Goal: Transaction & Acquisition: Download file/media

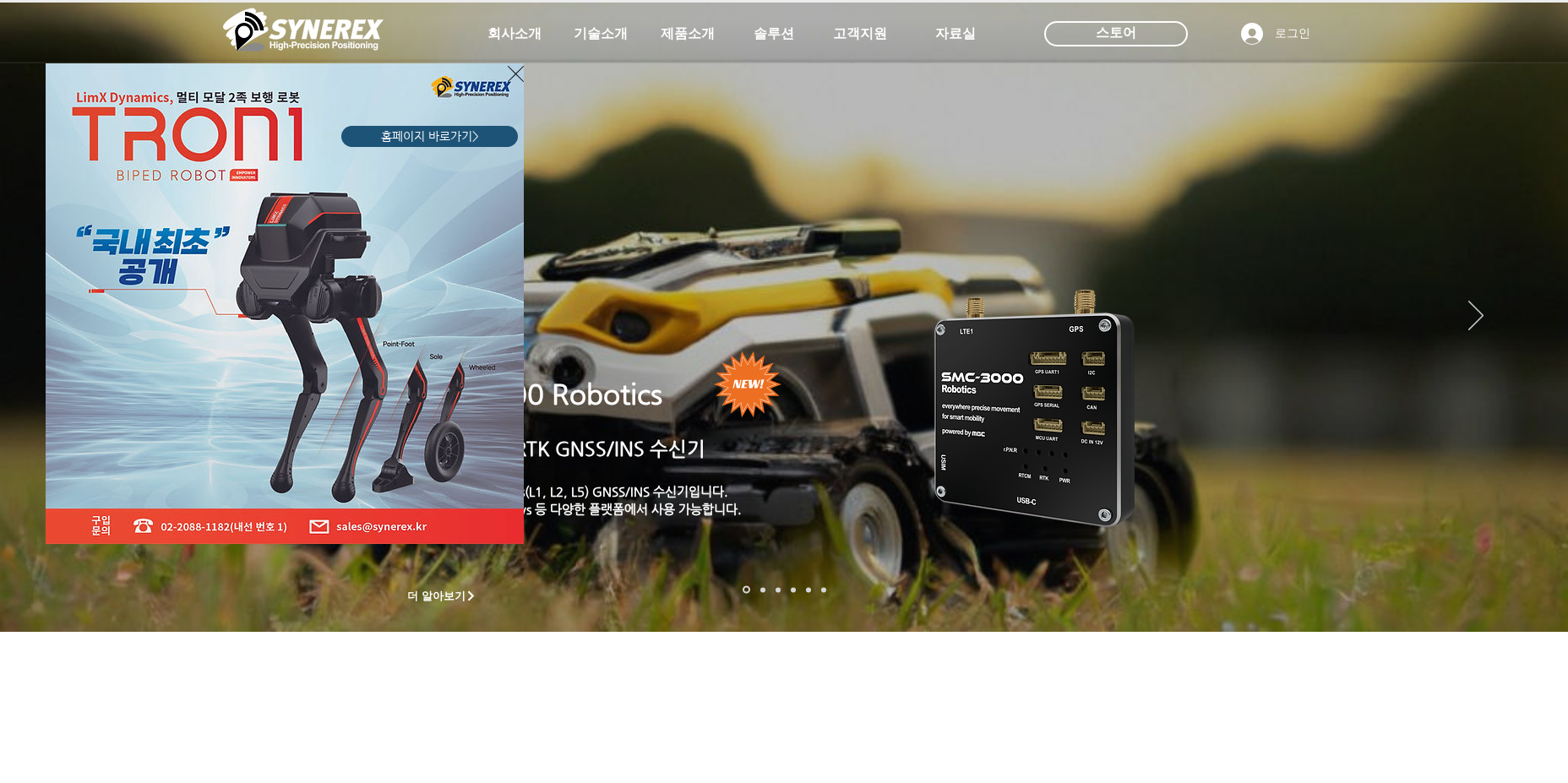
click at [518, 72] on icon "사이트로 돌아가기" at bounding box center [516, 74] width 16 height 16
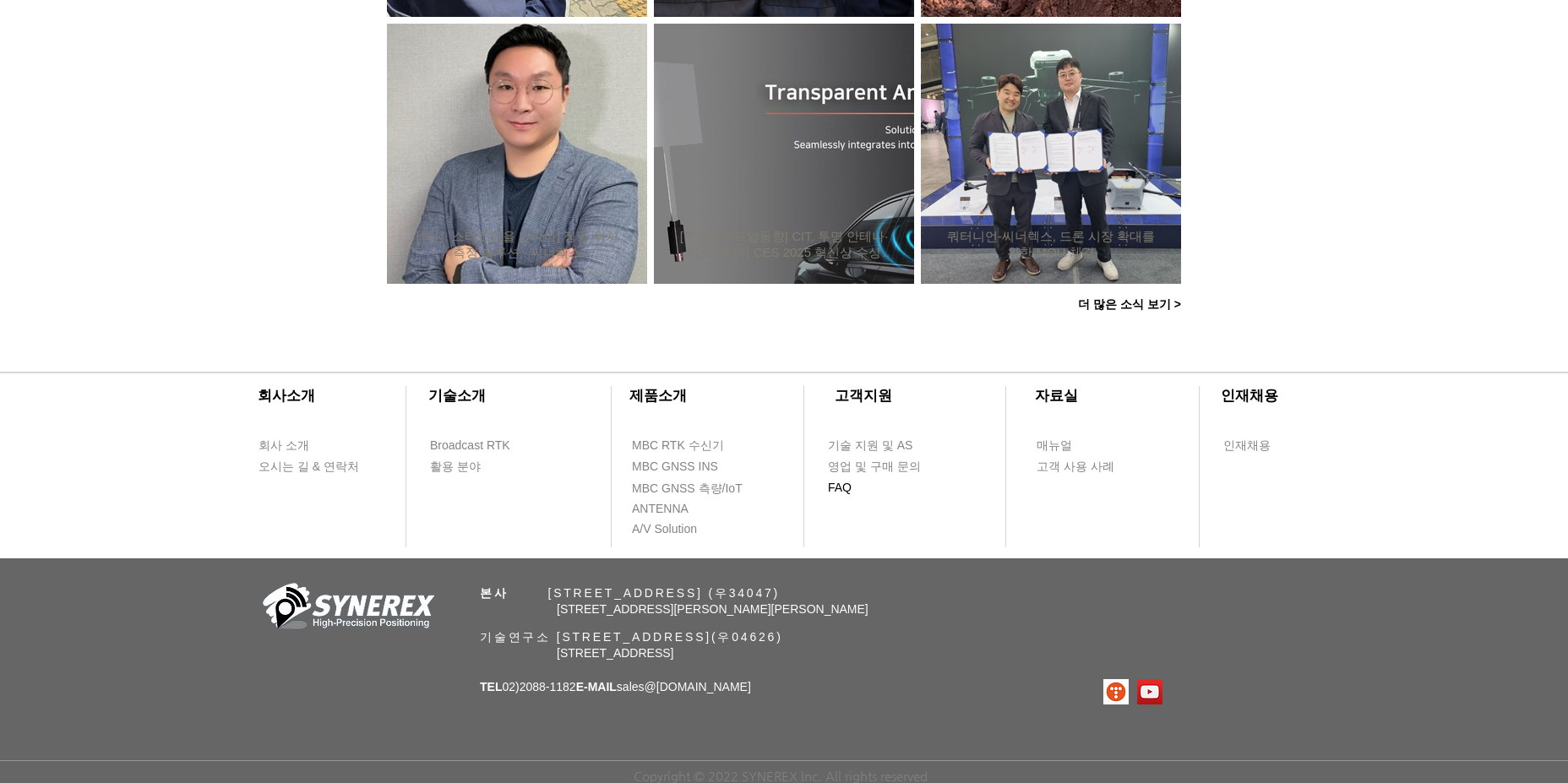
scroll to position [856, 0]
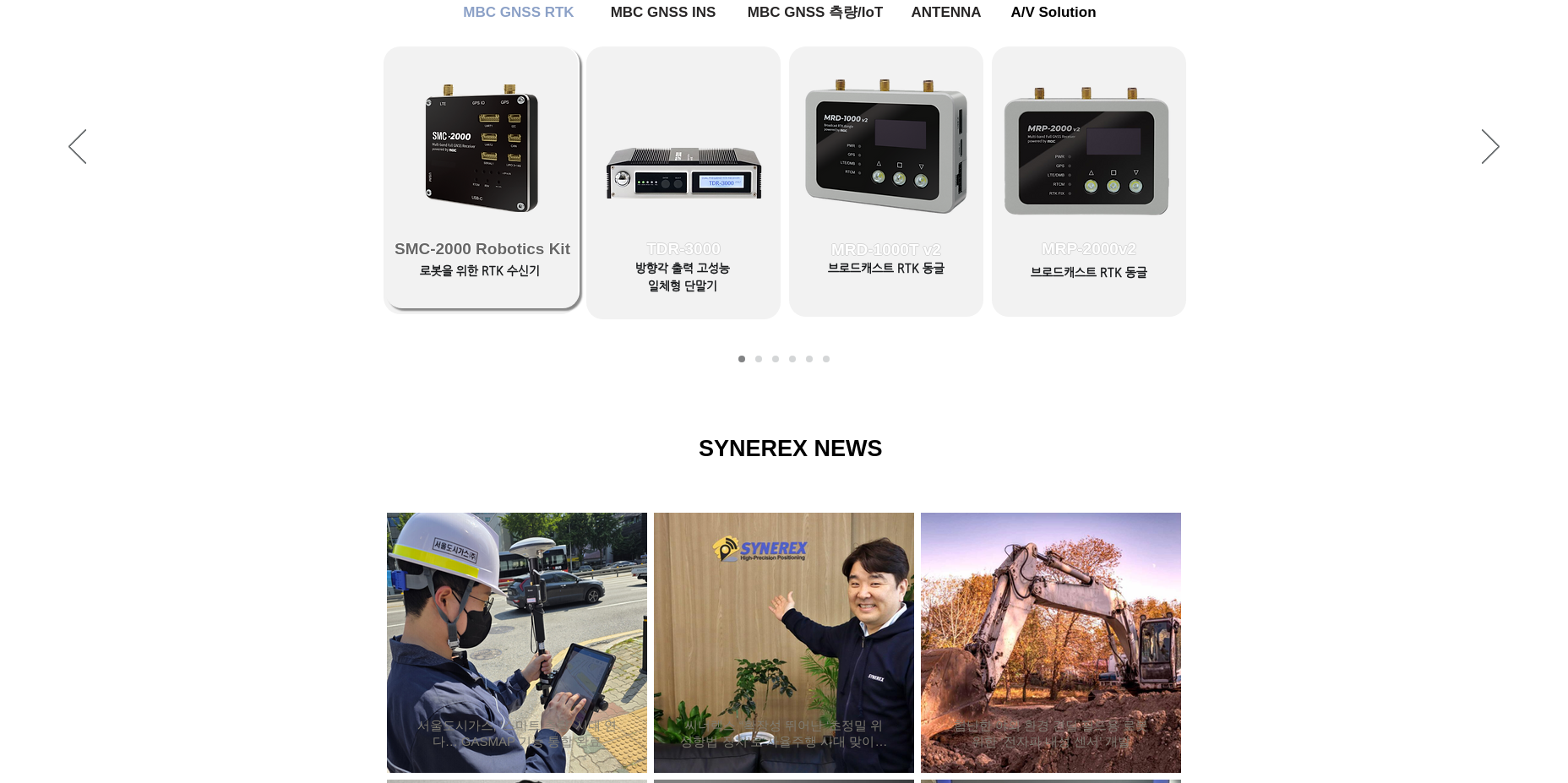
click at [447, 204] on span "SMC-2000 Robotics Kit" at bounding box center [482, 250] width 194 height 118
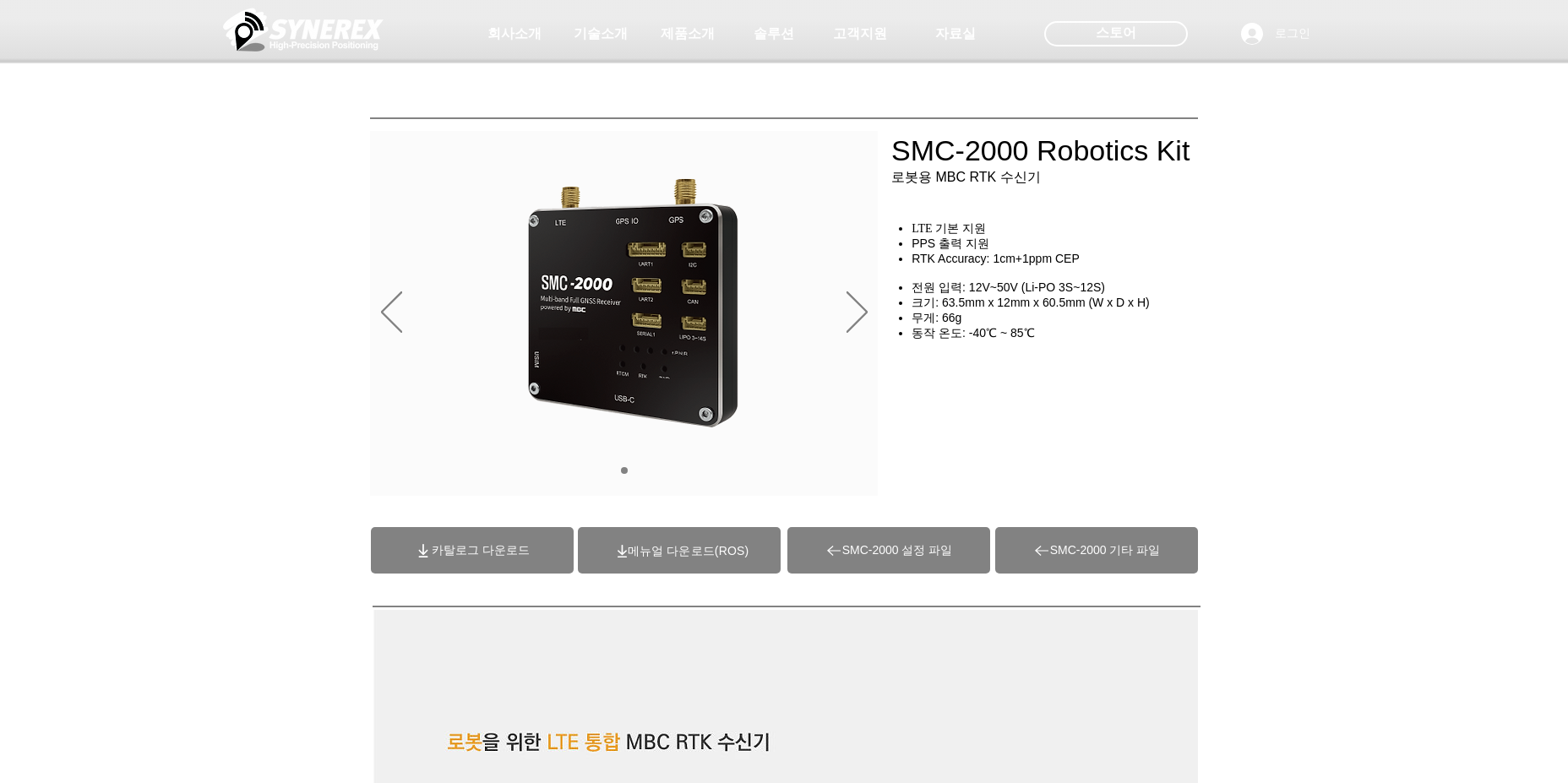
click at [462, 546] on span "카탈로그 다운로드" at bounding box center [481, 551] width 98 height 15
click at [671, 567] on span at bounding box center [679, 550] width 203 height 46
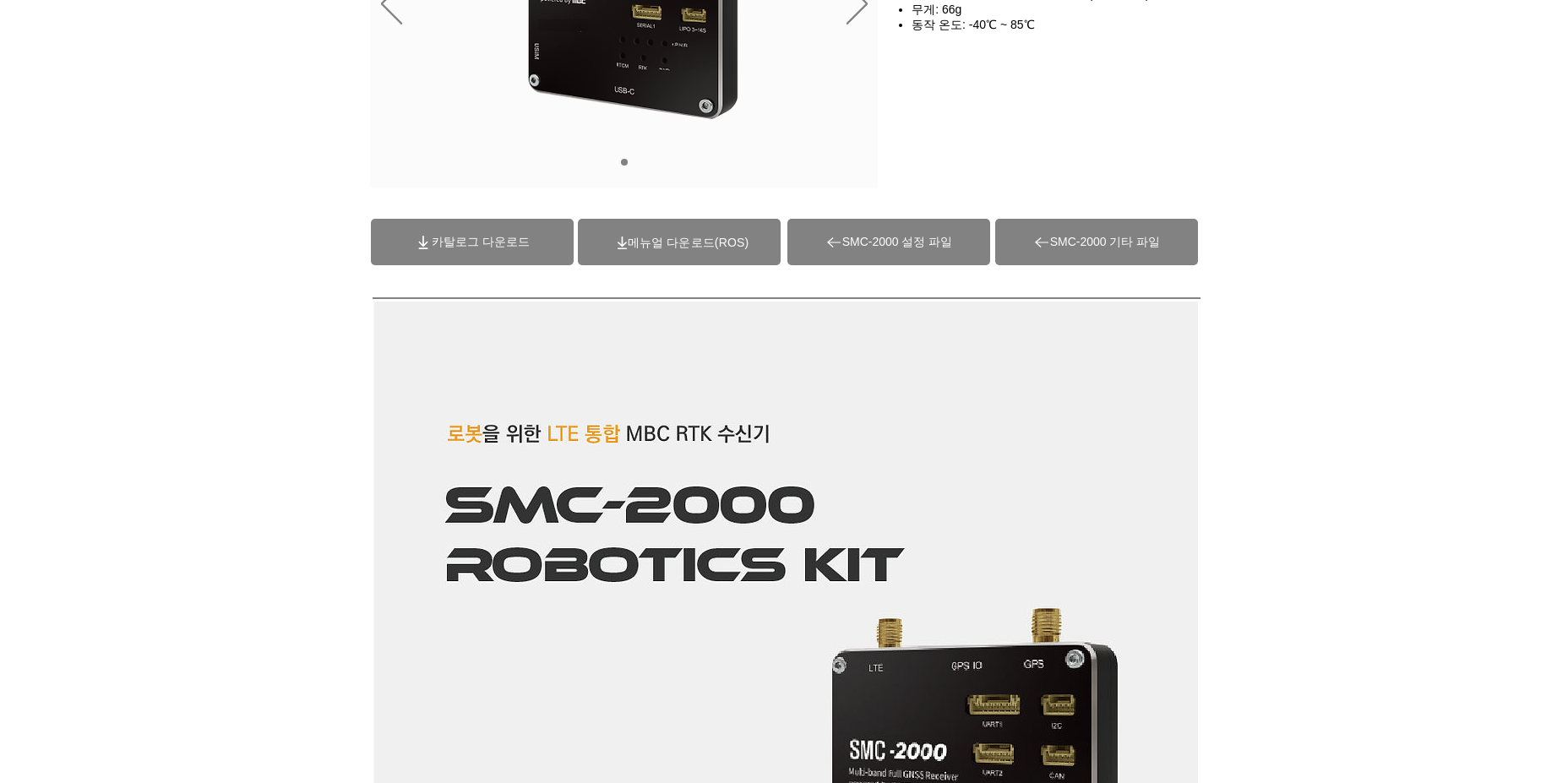
scroll to position [107, 0]
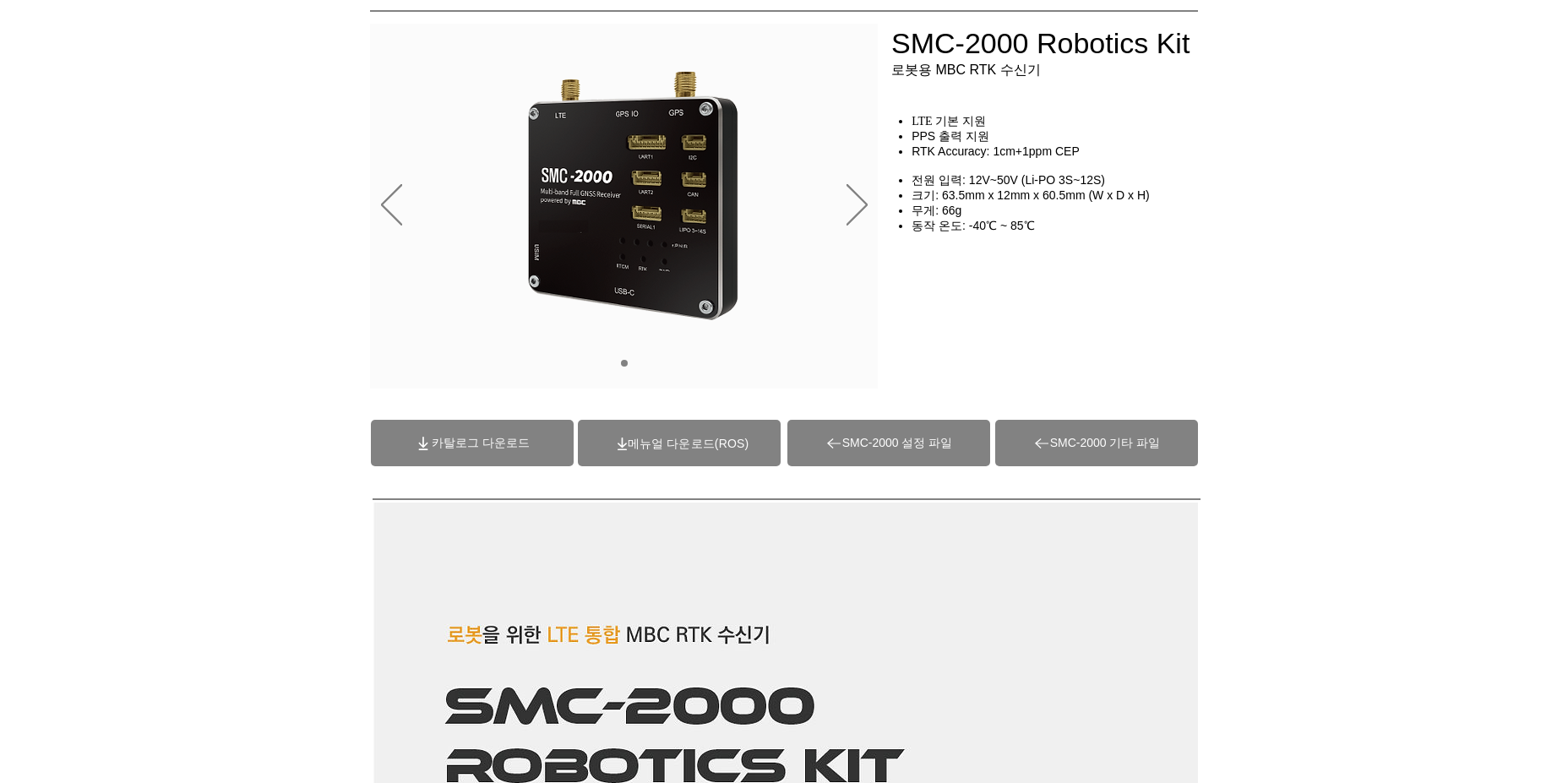
drag, startPoint x: 889, startPoint y: 52, endPoint x: 1033, endPoint y: 27, distance: 146.2
click at [1033, 27] on div at bounding box center [784, 18] width 1568 height 250
drag, startPoint x: 1039, startPoint y: 37, endPoint x: 842, endPoint y: 32, distance: 197.1
click at [842, 32] on div at bounding box center [784, 18] width 1568 height 250
click at [470, 464] on span "카탈로그 다운로드" at bounding box center [472, 443] width 203 height 46
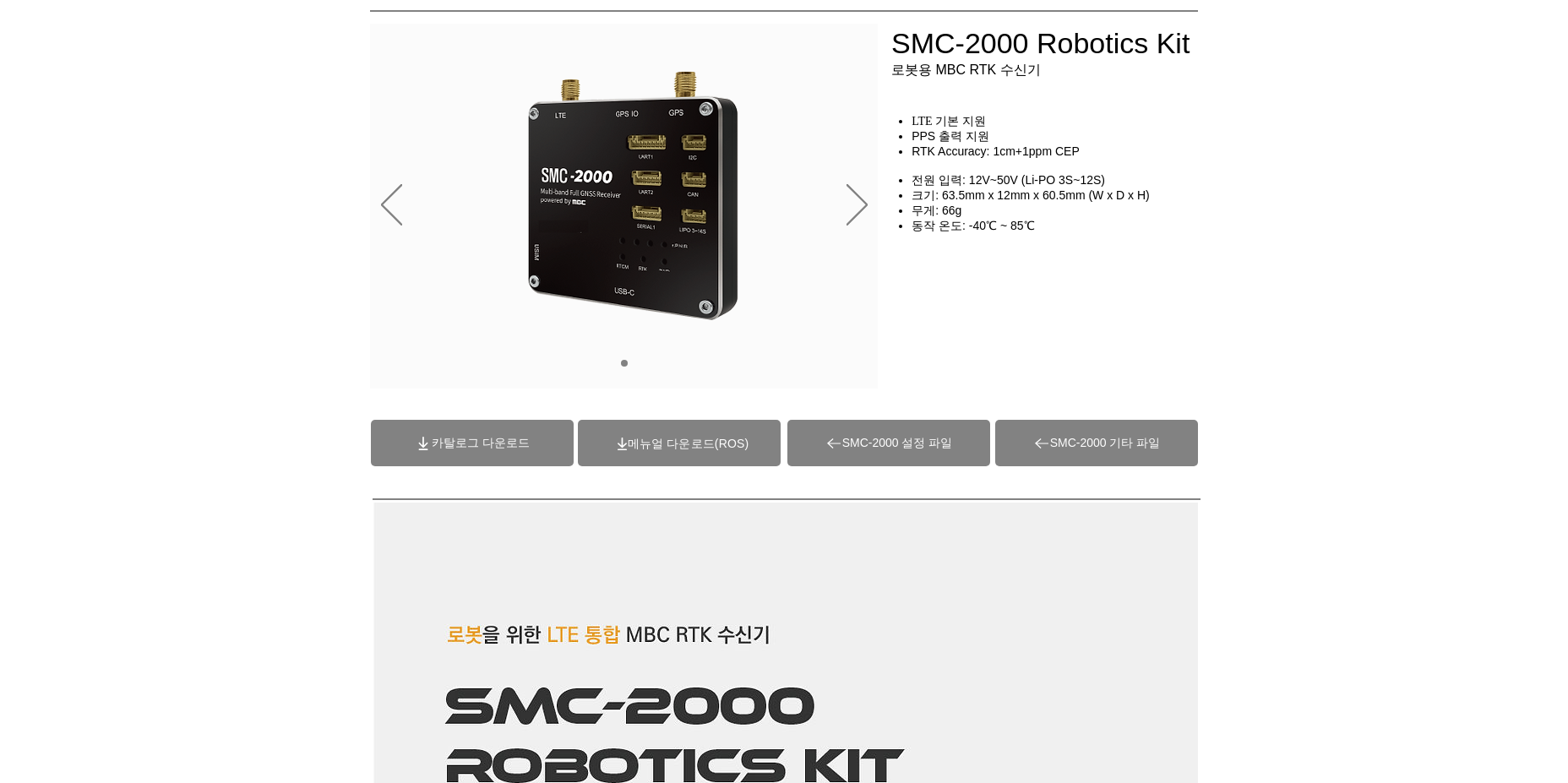
scroll to position [0, 0]
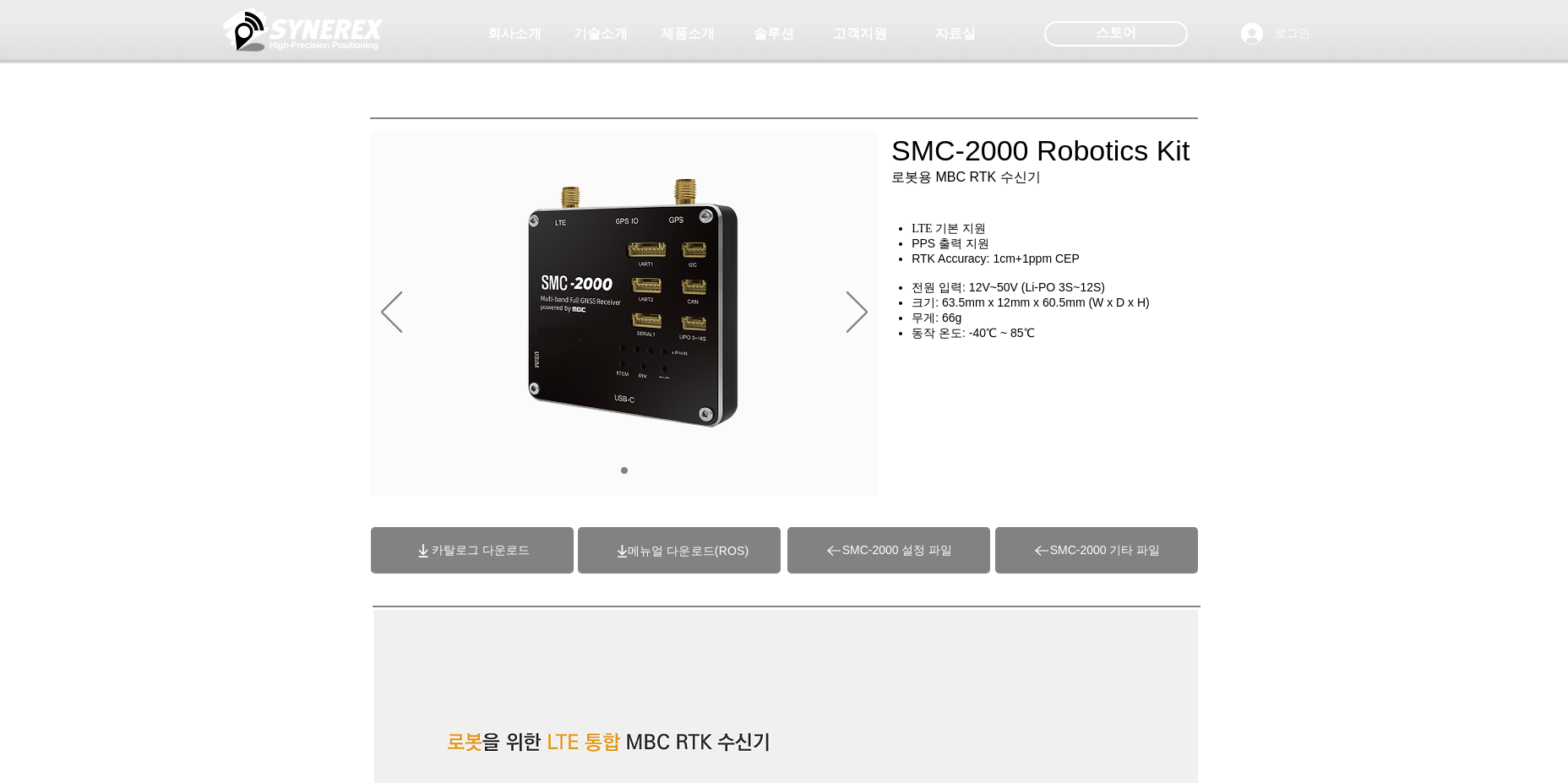
click at [707, 547] on span "(ROS)메뉴얼 다운로드" at bounding box center [687, 551] width 121 height 14
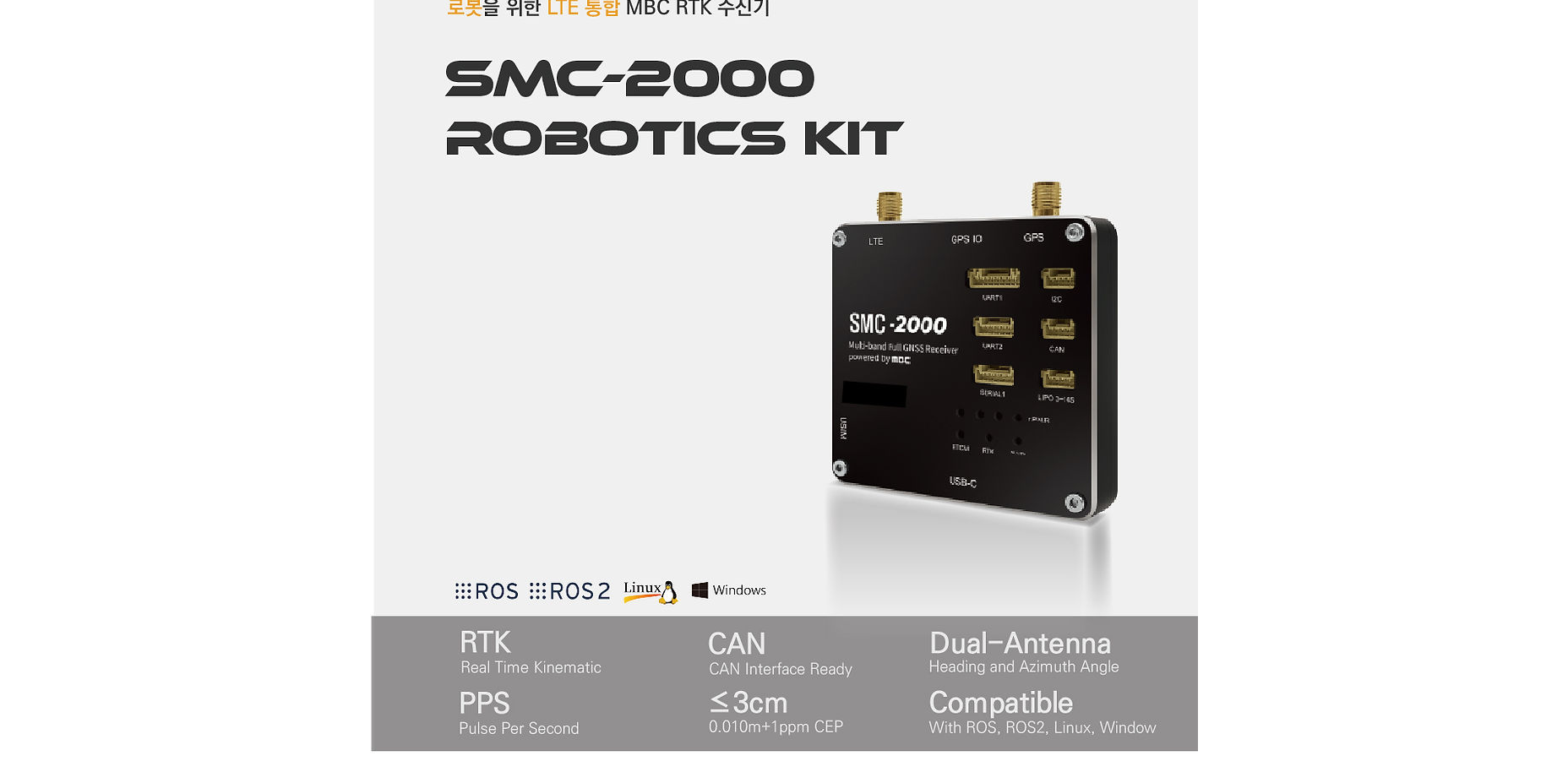
scroll to position [760, 0]
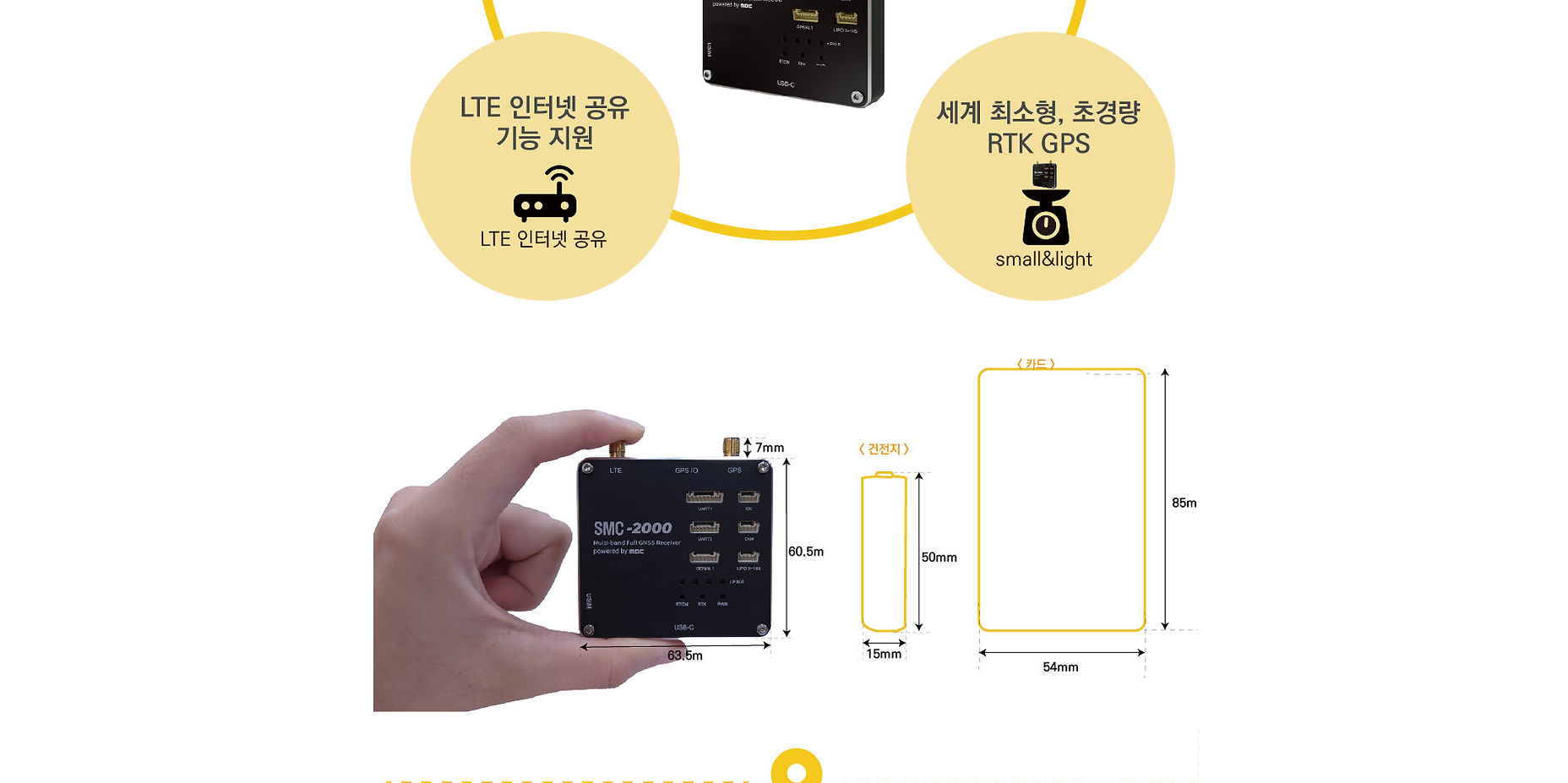
scroll to position [4924, 0]
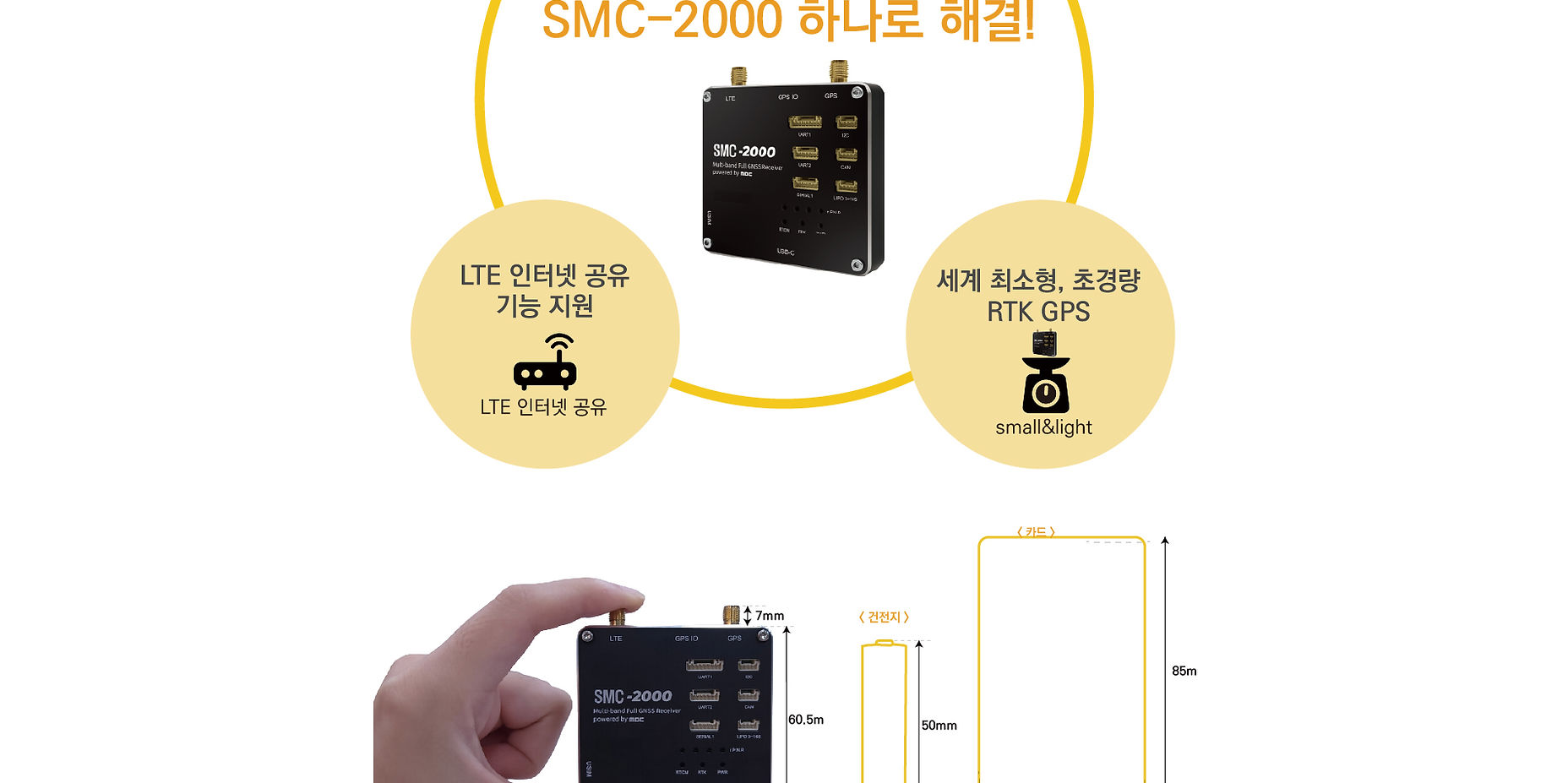
click at [1101, 498] on img at bounding box center [784, 153] width 828 height 8936
click at [1237, 535] on div at bounding box center [784, 116] width 1568 height 9059
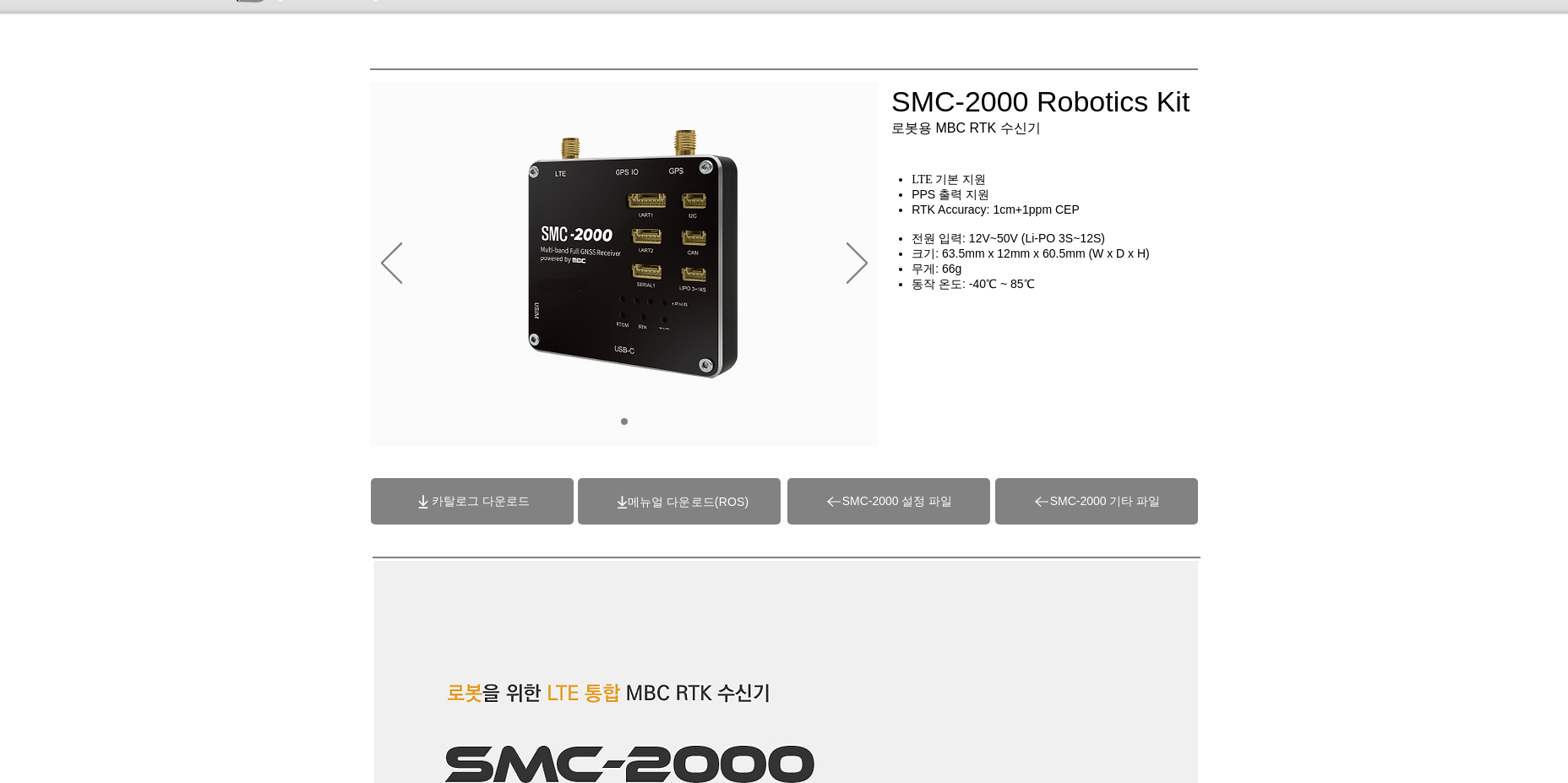
scroll to position [0, 0]
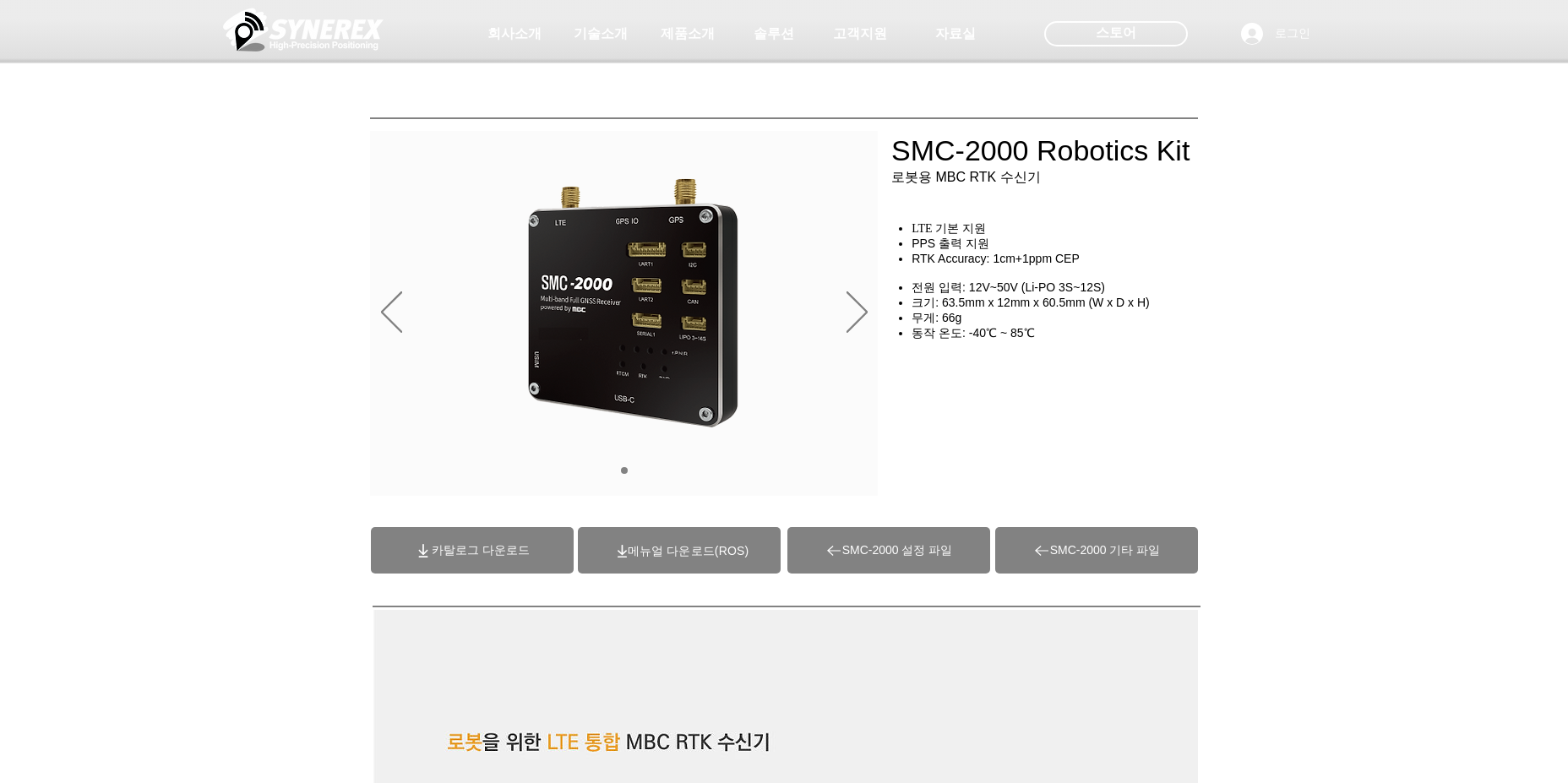
click at [1143, 541] on span "SMC-2000 기타 파일" at bounding box center [1096, 550] width 203 height 46
drag, startPoint x: 893, startPoint y: 152, endPoint x: 1023, endPoint y: 156, distance: 130.1
click at [1023, 156] on div at bounding box center [784, 125] width 1568 height 250
click at [453, 547] on span "카탈로그 다운로드" at bounding box center [481, 551] width 98 height 15
drag, startPoint x: 1037, startPoint y: 159, endPoint x: 1226, endPoint y: 156, distance: 189.0
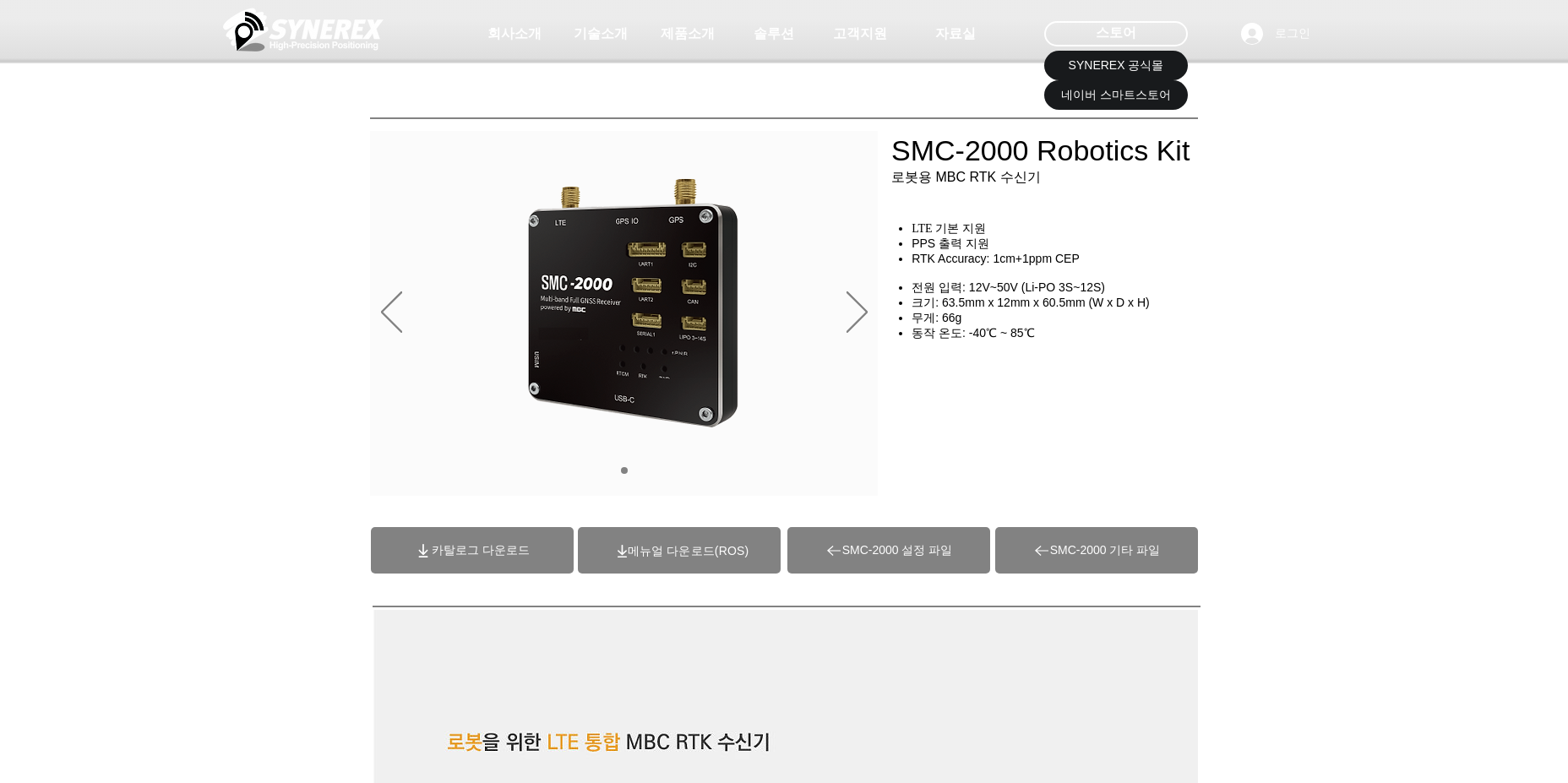
click at [1226, 156] on div at bounding box center [784, 125] width 1568 height 250
click at [1448, 183] on div at bounding box center [784, 125] width 1568 height 250
